Goal: Information Seeking & Learning: Stay updated

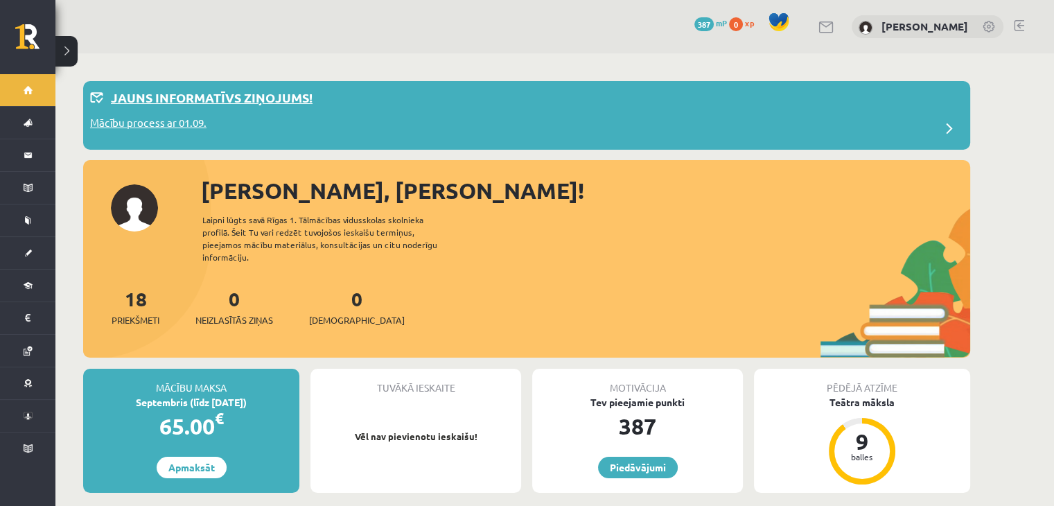
click at [601, 120] on div "Mācību process ar 01.09." at bounding box center [526, 129] width 873 height 28
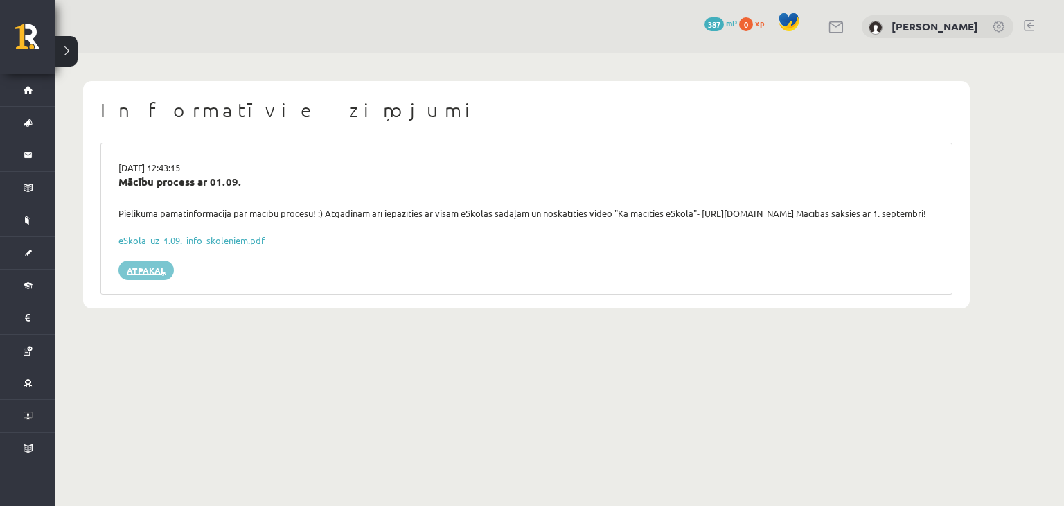
click at [141, 280] on link "Atpakaļ" at bounding box center [146, 270] width 55 height 19
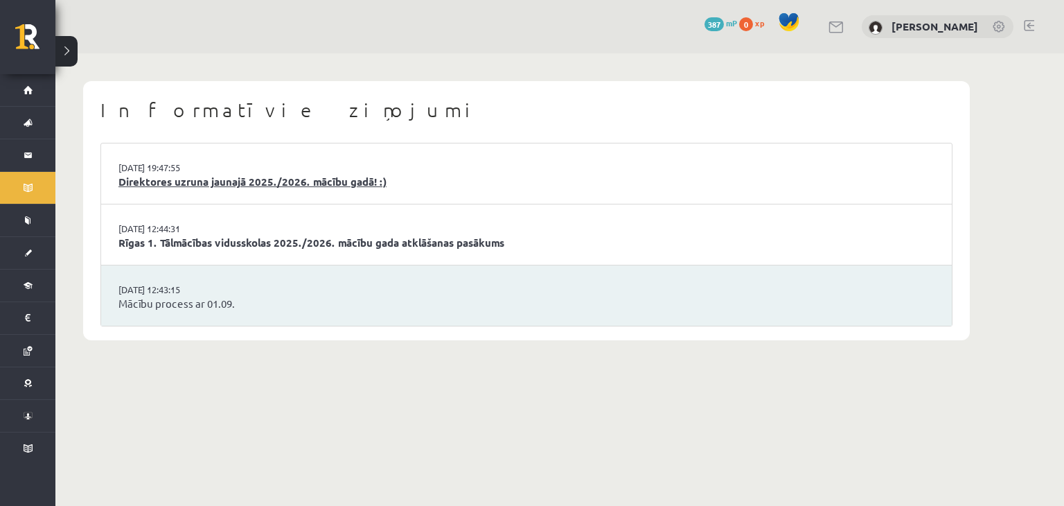
click at [209, 186] on link "Direktores uzruna jaunajā 2025./2026. mācību gadā! :)" at bounding box center [527, 182] width 816 height 16
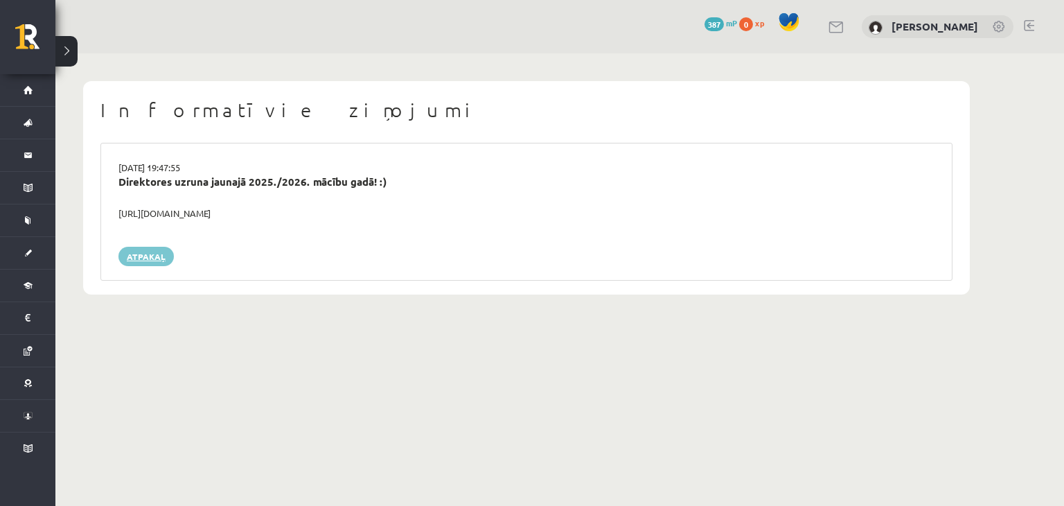
click at [157, 256] on link "Atpakaļ" at bounding box center [146, 256] width 55 height 19
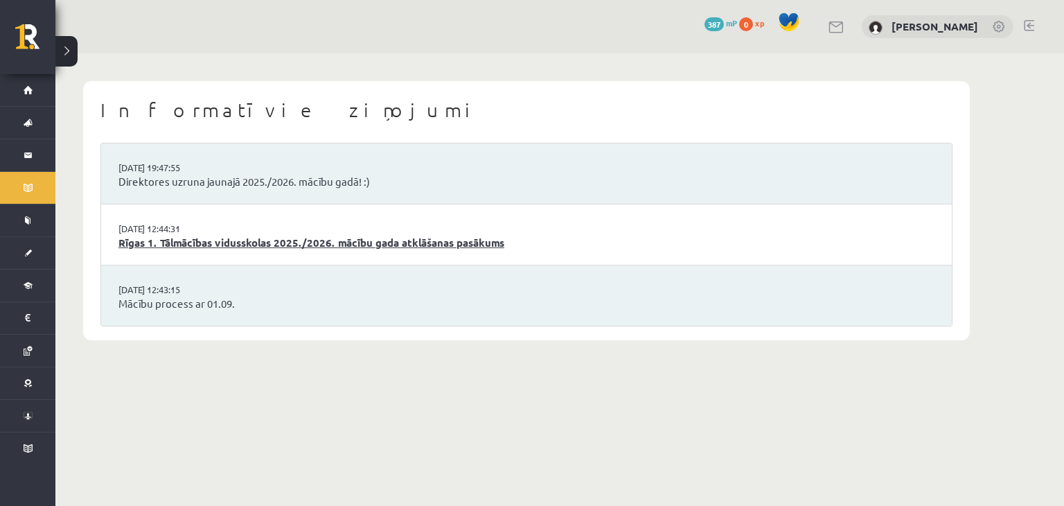
click at [202, 237] on link "Rīgas 1. Tālmācības vidusskolas 2025./2026. mācību gada atklāšanas pasākums" at bounding box center [527, 243] width 816 height 16
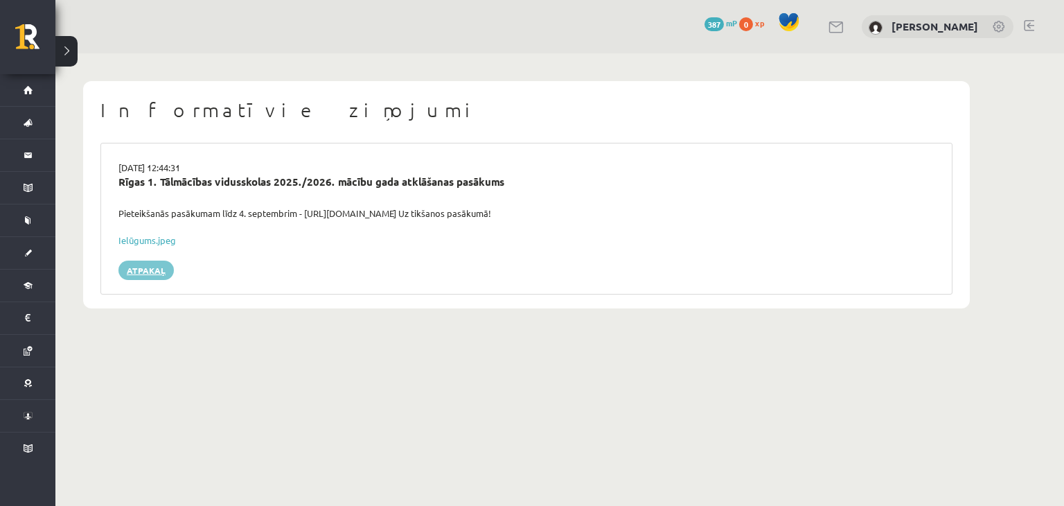
click at [164, 268] on link "Atpakaļ" at bounding box center [146, 270] width 55 height 19
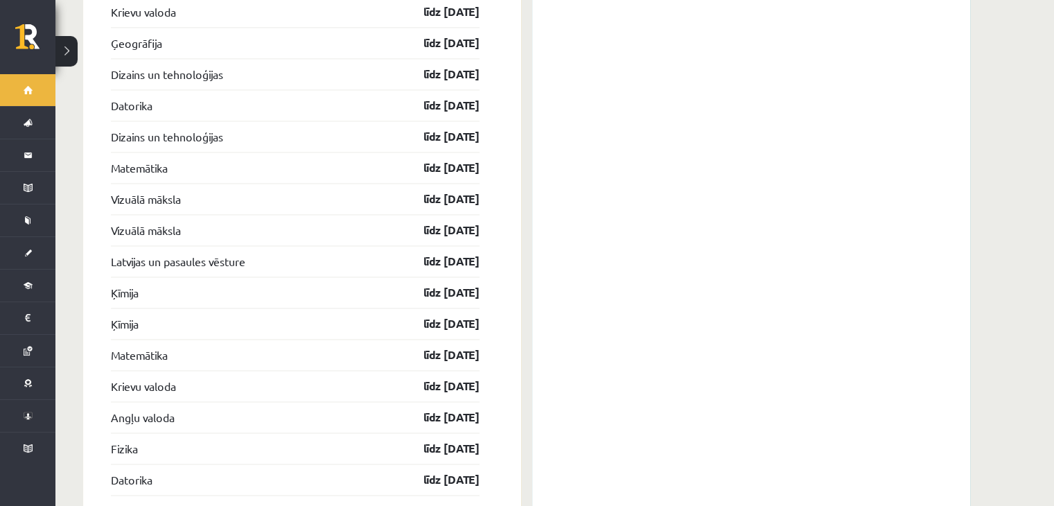
scroll to position [2212, 0]
